Goal: Task Accomplishment & Management: Manage account settings

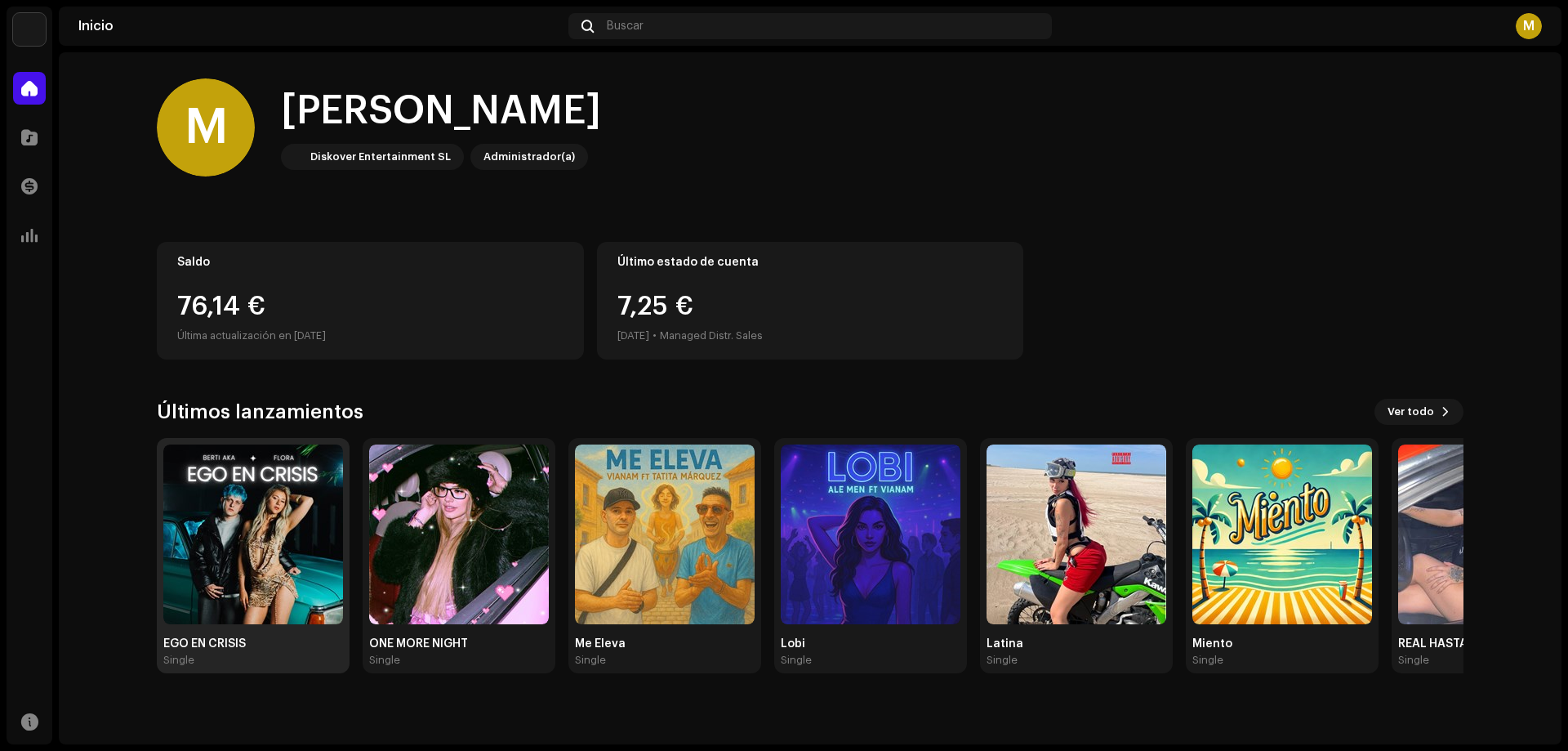
click at [298, 545] on img at bounding box center [254, 534] width 180 height 180
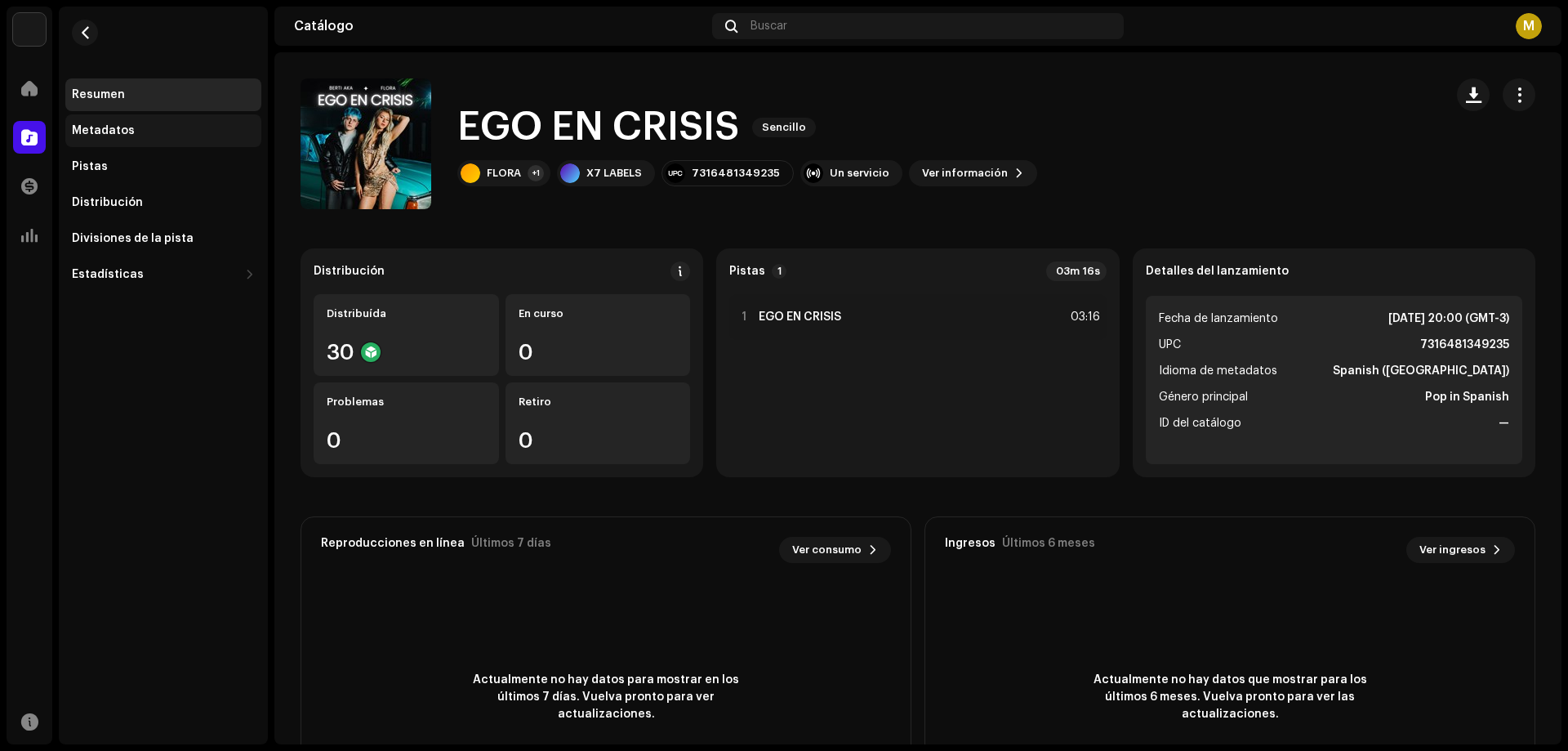
click at [118, 128] on div "Metadatos" at bounding box center [103, 131] width 63 height 14
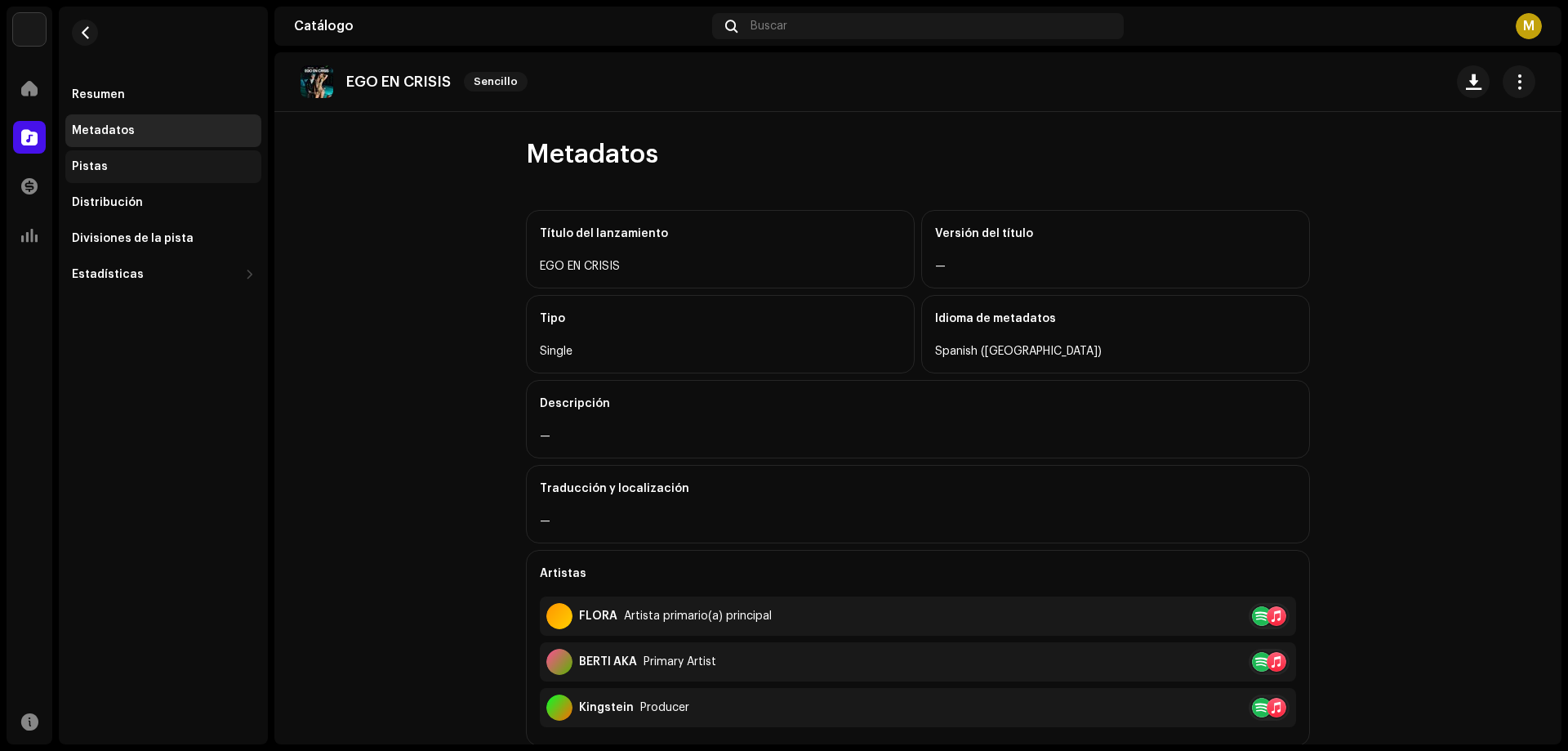
click at [138, 158] on div "Pistas" at bounding box center [164, 166] width 196 height 33
